Goal: Task Accomplishment & Management: Complete application form

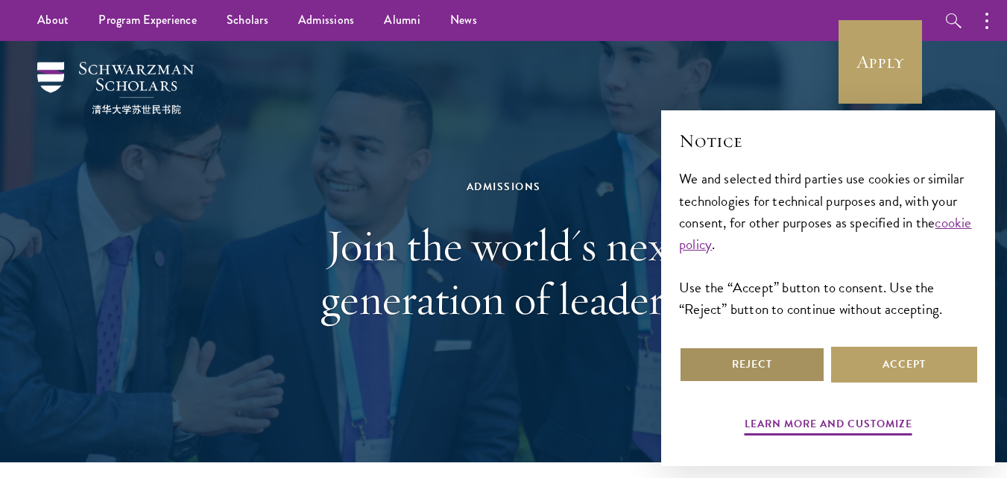
click at [714, 361] on button "Reject" at bounding box center [752, 365] width 146 height 36
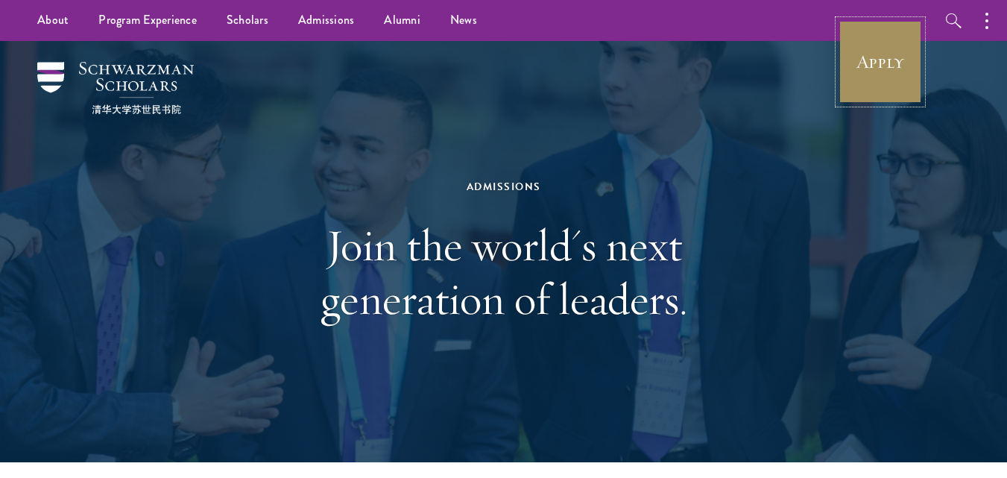
click at [884, 46] on link "Apply" at bounding box center [881, 62] width 84 height 84
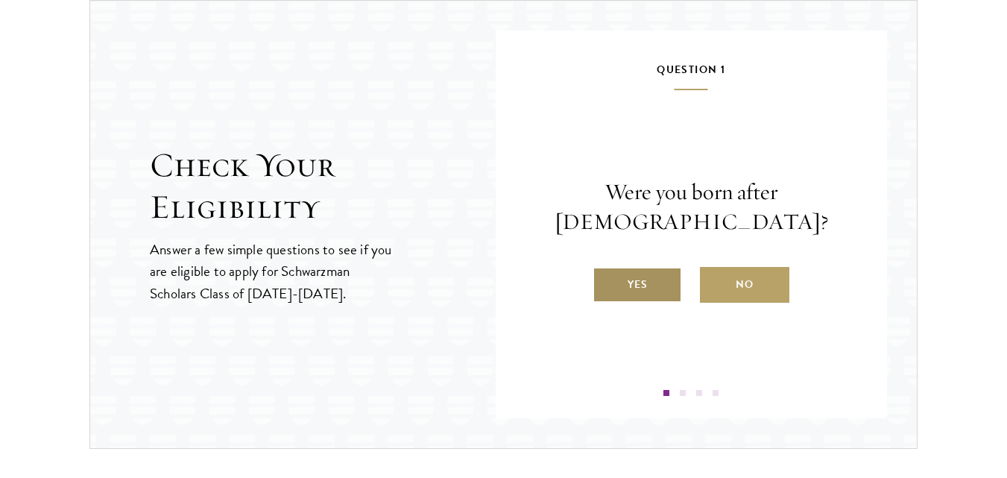
click at [638, 281] on label "Yes" at bounding box center [637, 285] width 89 height 36
click at [606, 281] on input "Yes" at bounding box center [599, 274] width 13 height 13
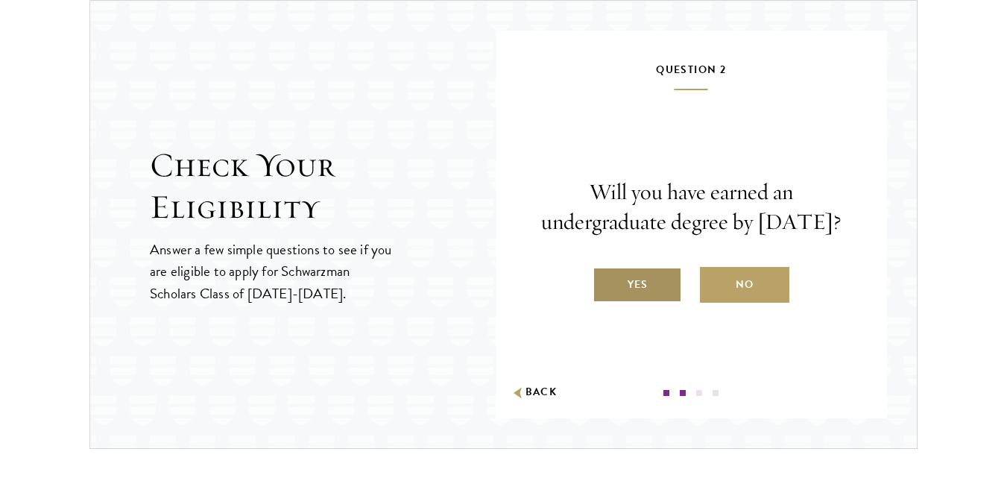
click at [639, 301] on label "Yes" at bounding box center [637, 285] width 89 height 36
click at [606, 282] on input "Yes" at bounding box center [599, 274] width 13 height 13
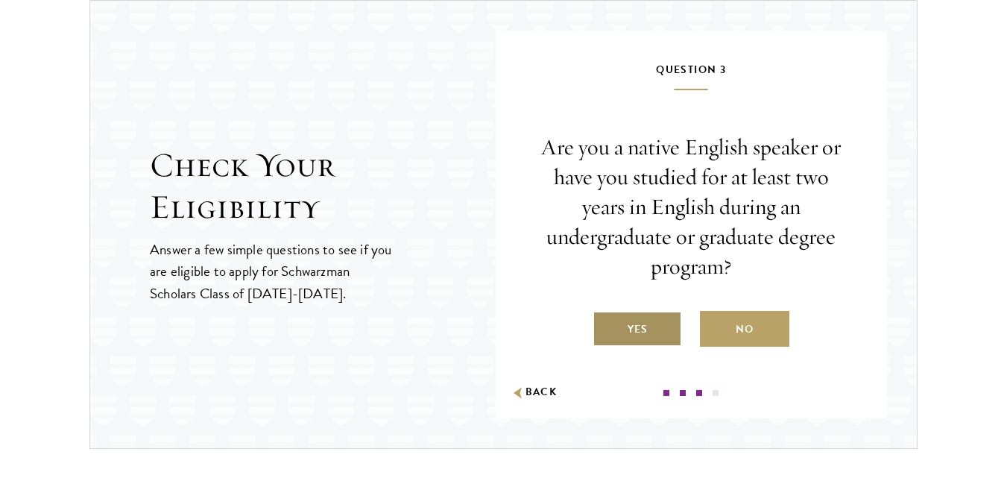
click at [652, 332] on label "Yes" at bounding box center [637, 329] width 89 height 36
click at [606, 327] on input "Yes" at bounding box center [599, 319] width 13 height 13
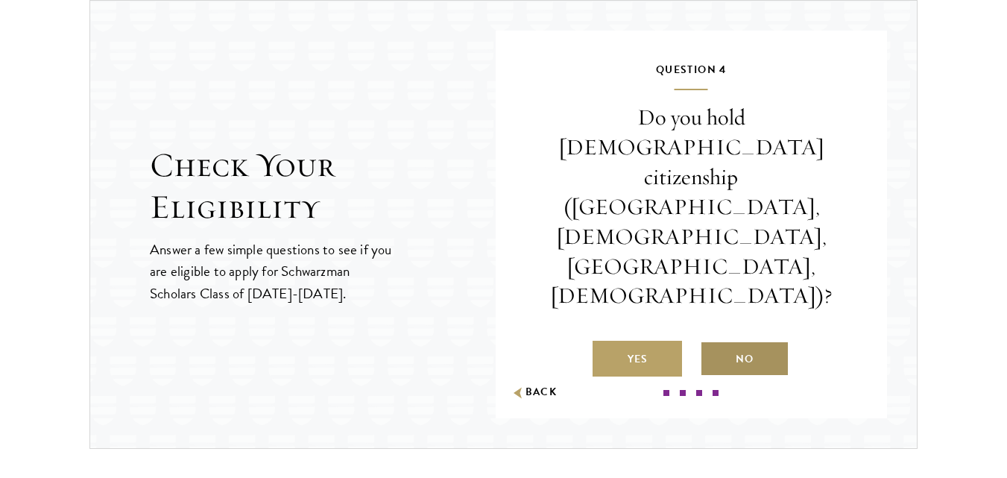
click at [717, 341] on label "No" at bounding box center [744, 359] width 89 height 36
click at [714, 343] on input "No" at bounding box center [706, 349] width 13 height 13
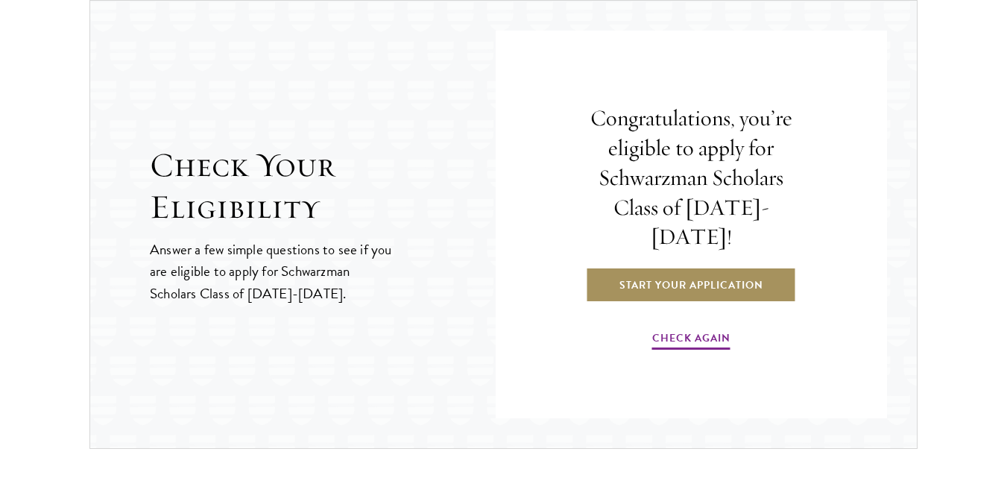
click at [689, 267] on link "Start Your Application" at bounding box center [691, 285] width 211 height 36
